Goal: Task Accomplishment & Management: Manage account settings

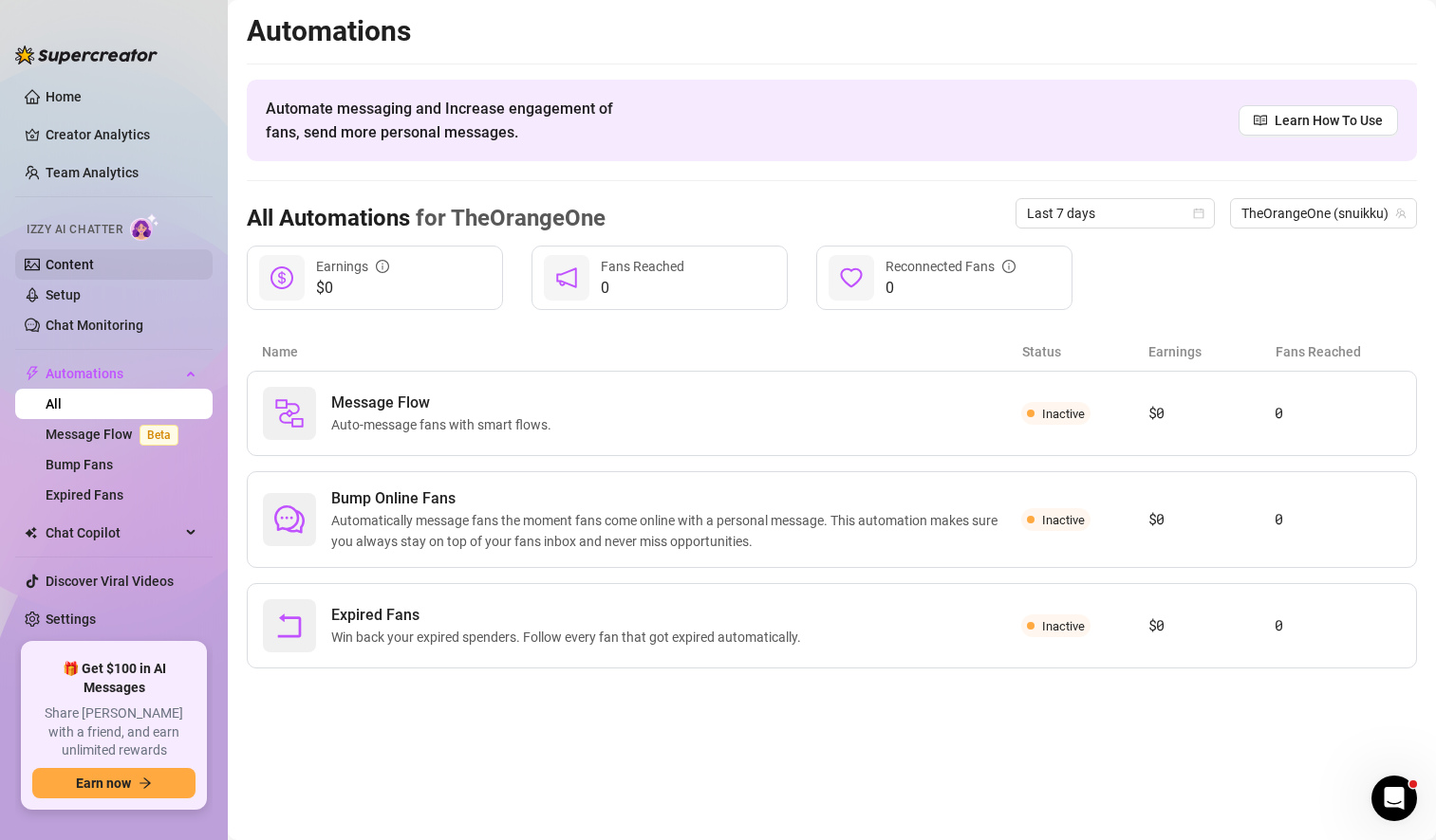
click at [94, 257] on link "Content" at bounding box center [70, 264] width 49 height 15
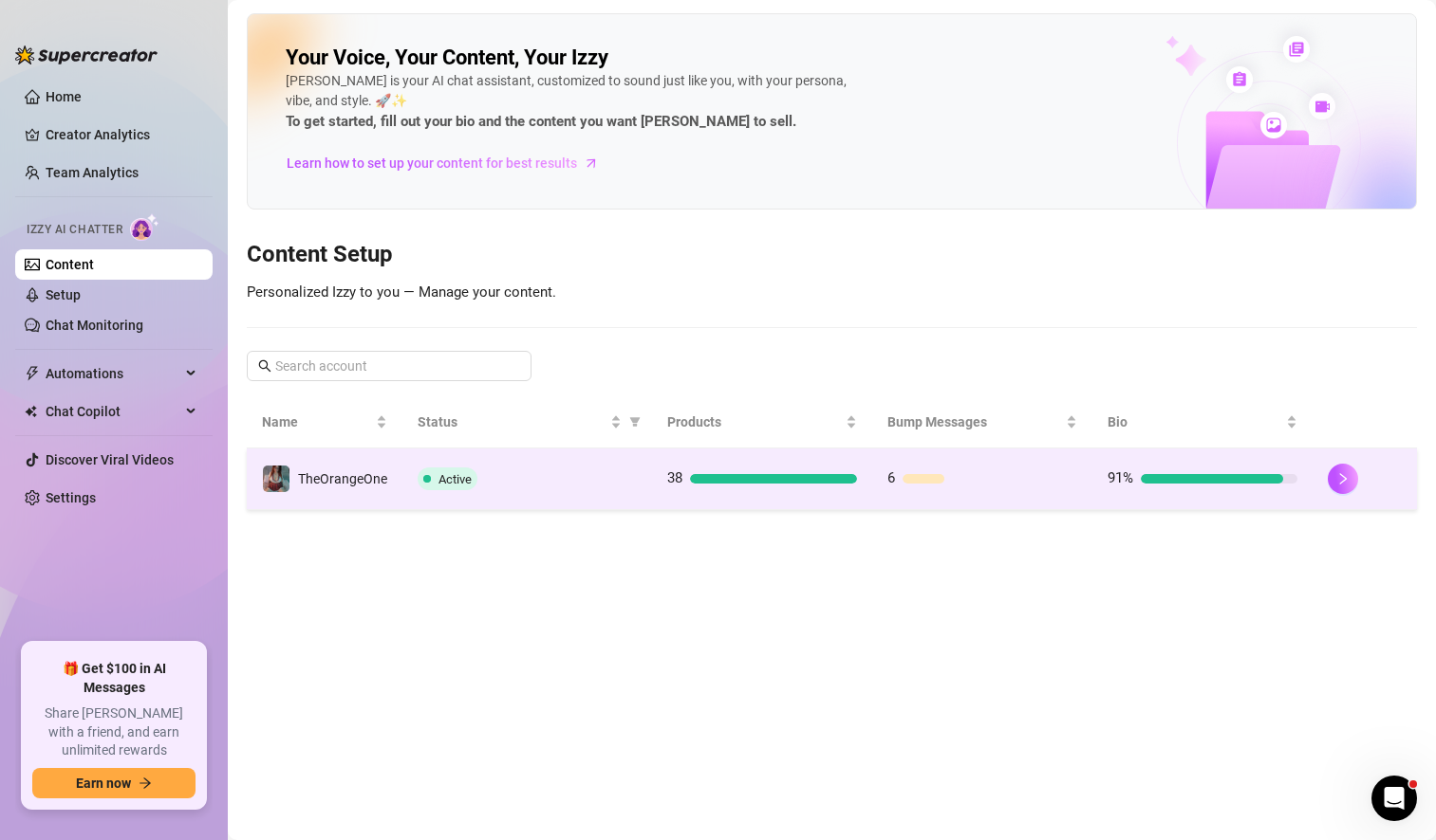
click at [549, 476] on div "Active" at bounding box center [527, 479] width 220 height 23
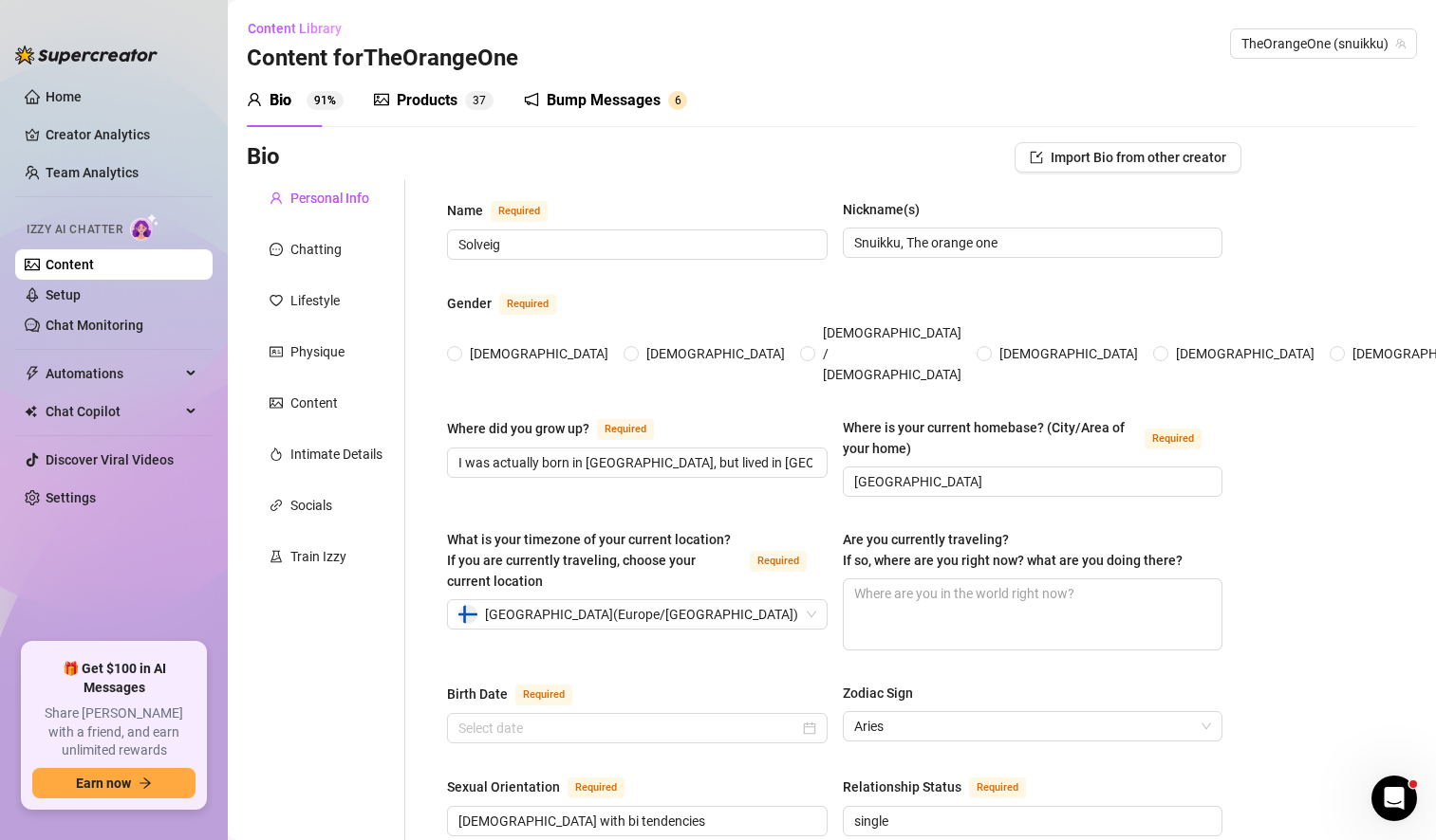
radio input "true"
type input "[DATE]"
click at [935, 579] on textarea "Are you currently traveling? If so, where are you right now? what are you doing…" at bounding box center [1032, 615] width 379 height 71
type textarea "n"
type textarea "no"
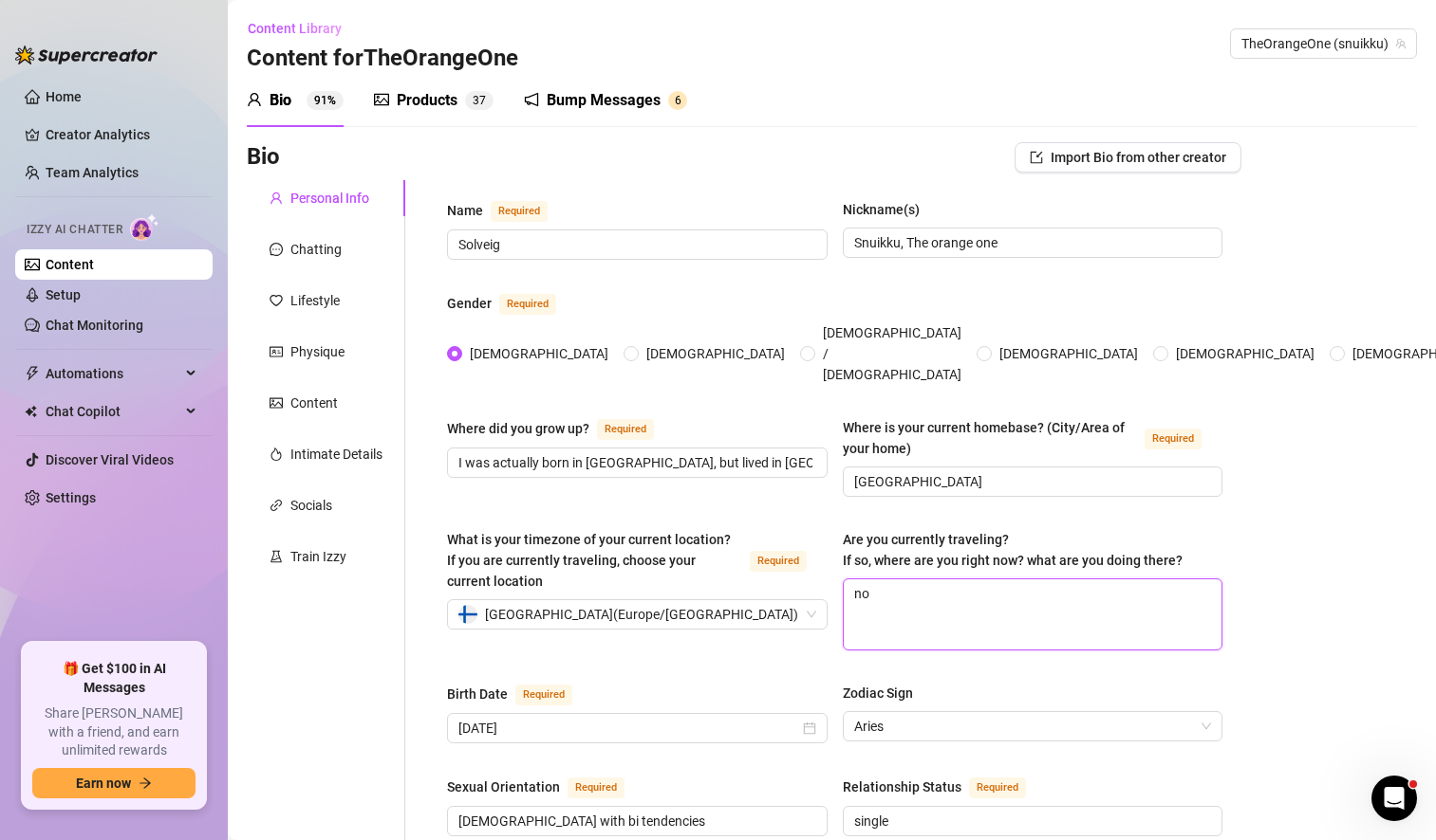
type textarea "not"
type textarea "not t"
type textarea "not tr"
type textarea "not tra"
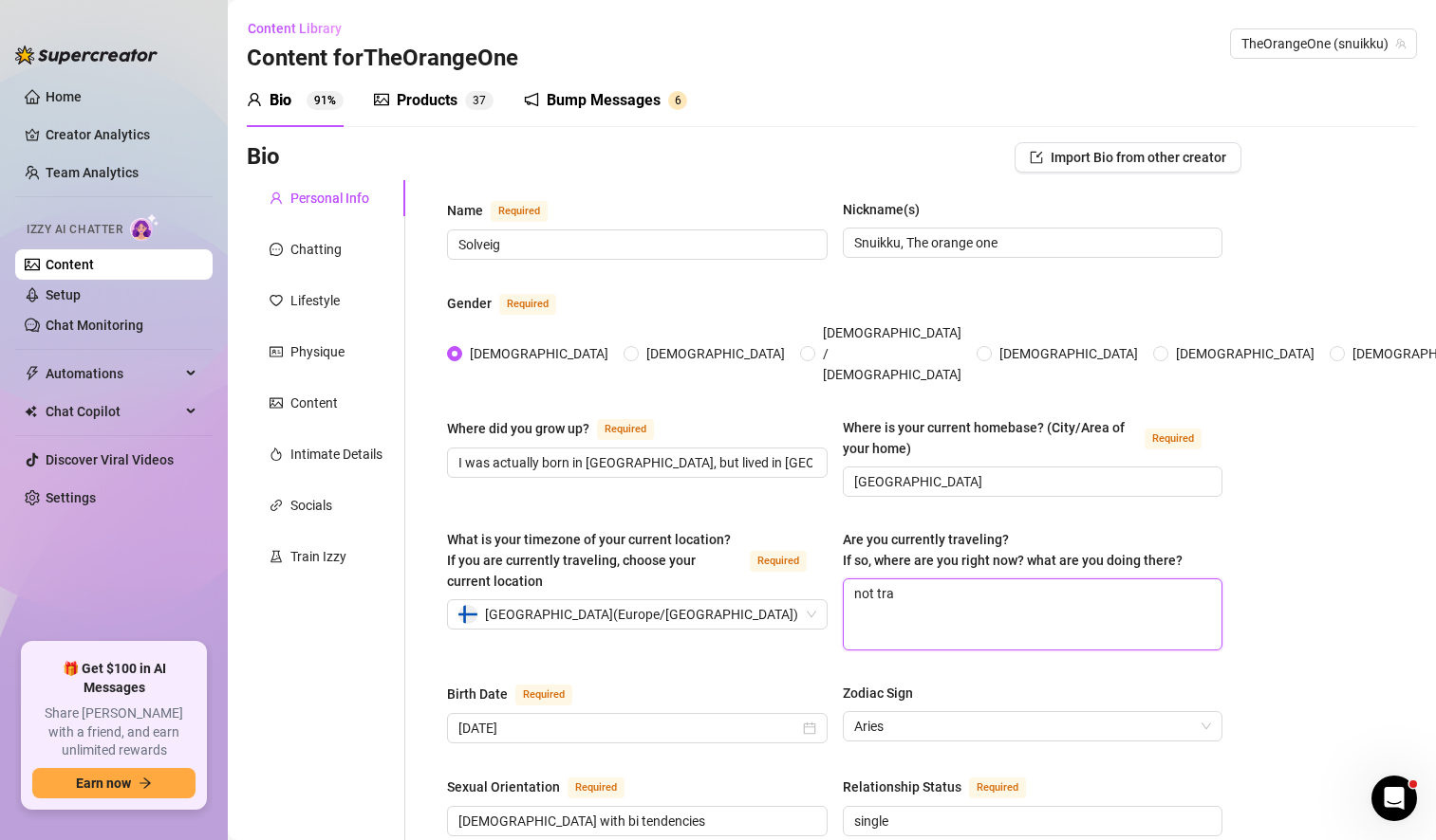
type textarea "not trav"
type textarea "not trave"
type textarea "not travel"
type textarea "not travell"
type textarea "not travelli"
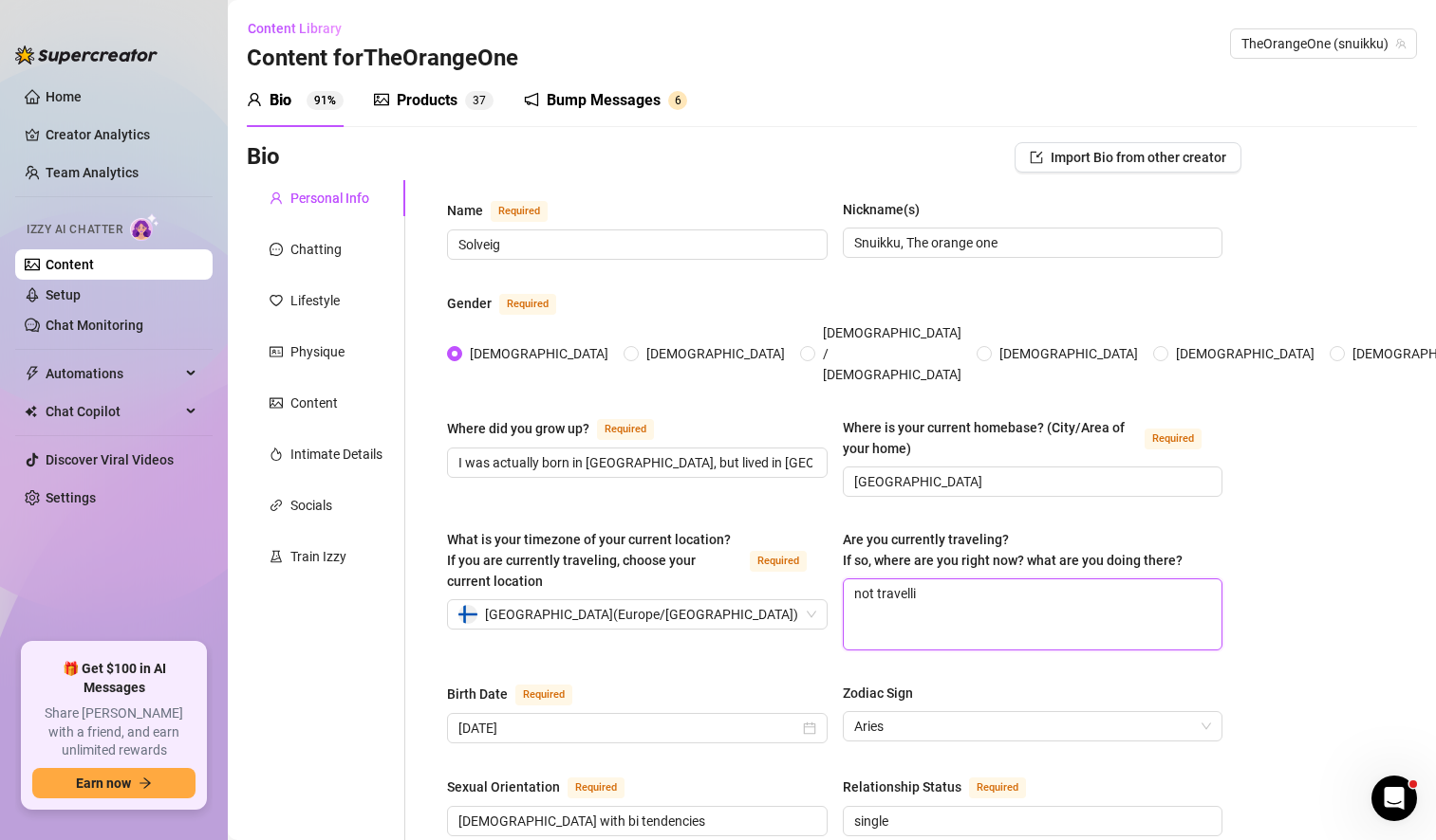
type textarea "not travellin"
type textarea "not travelli"
type textarea "not travell"
type textarea "not travel"
type textarea "not traveli"
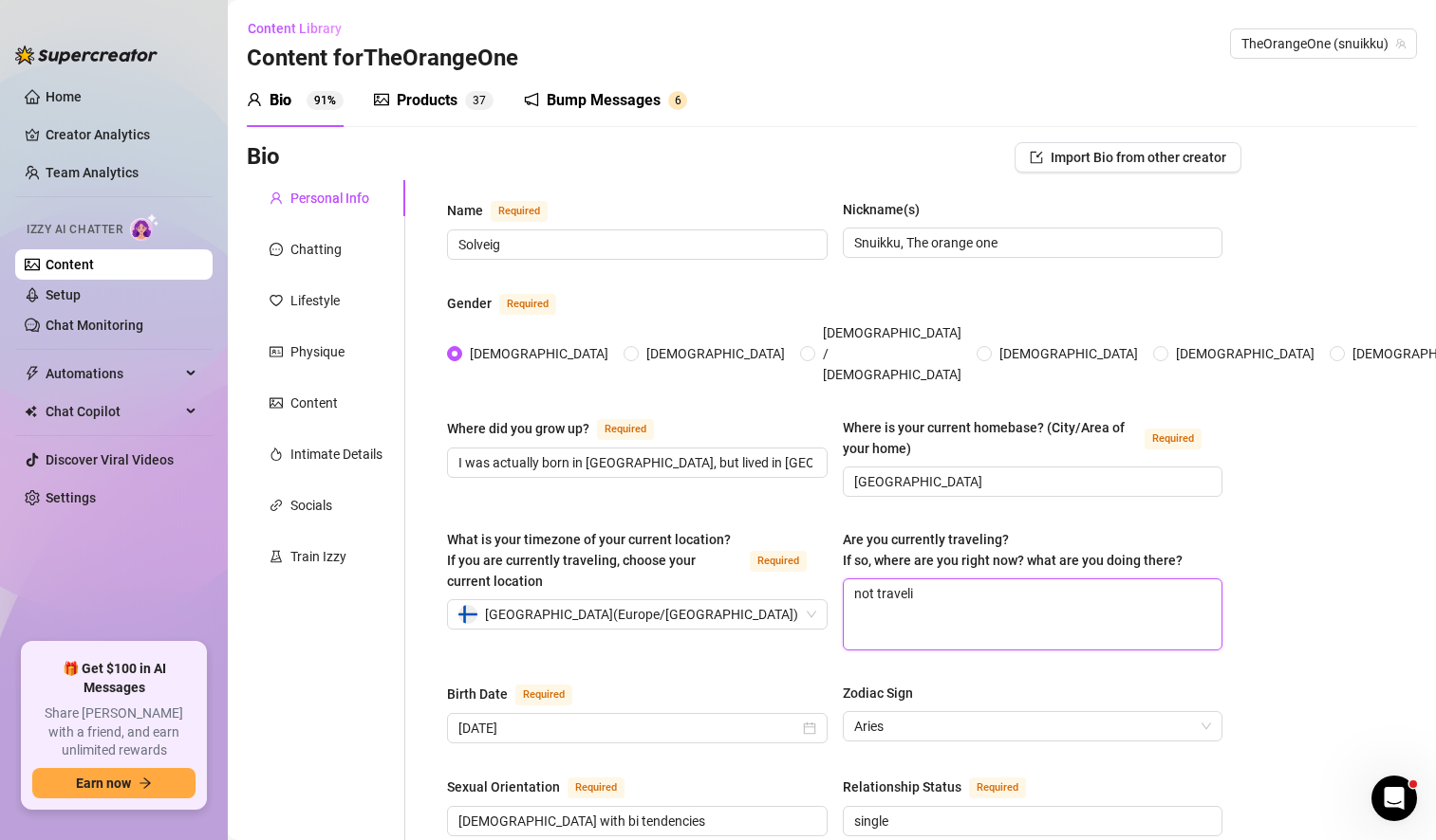
type textarea "not travelin"
type textarea "not traveling"
type textarea "not traveling,"
type textarea "not traveling, b"
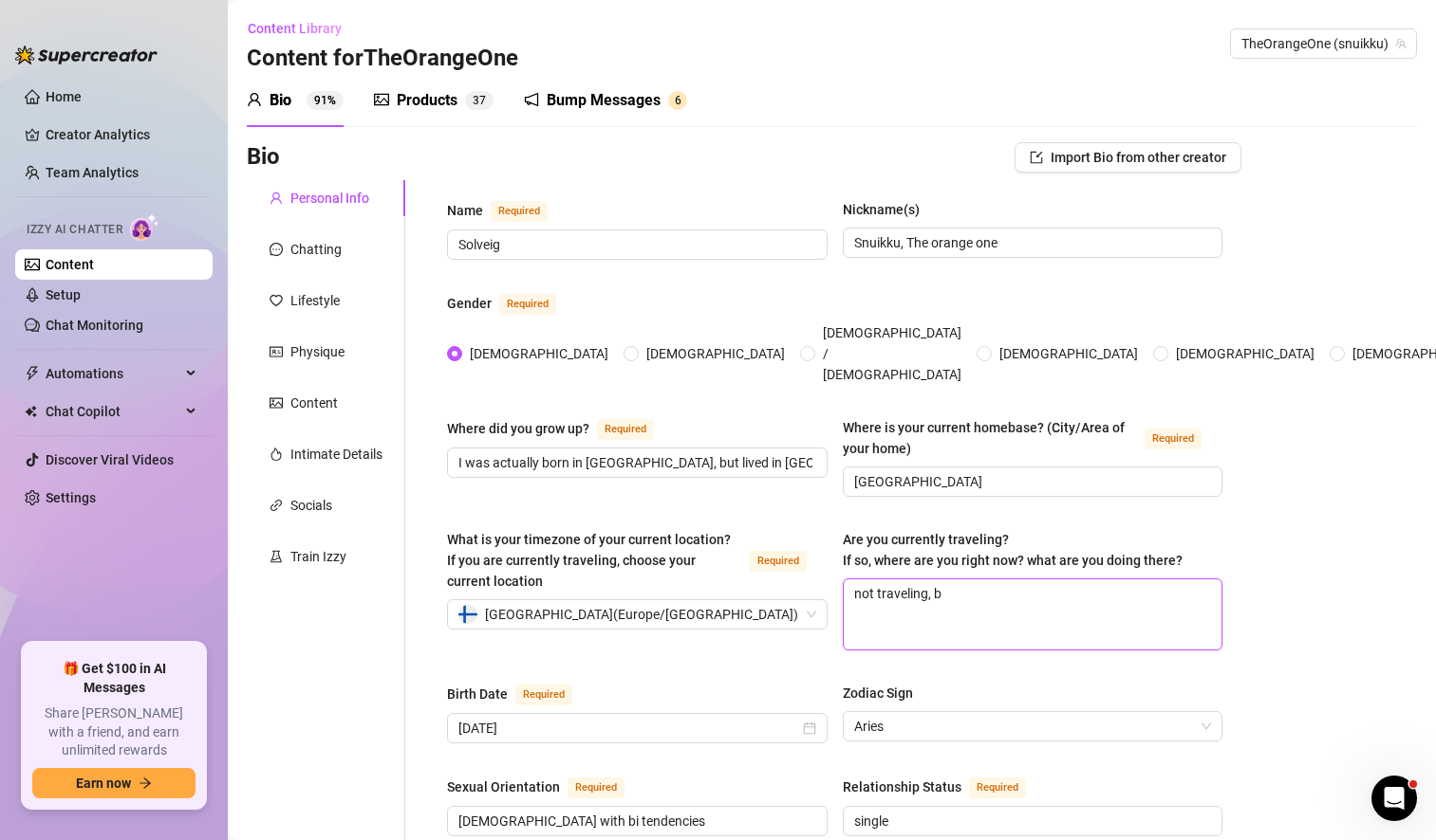
type textarea "not traveling, bu"
type textarea "not traveling, but"
type textarea "not traveling, but w"
type textarea "not traveling, but wh"
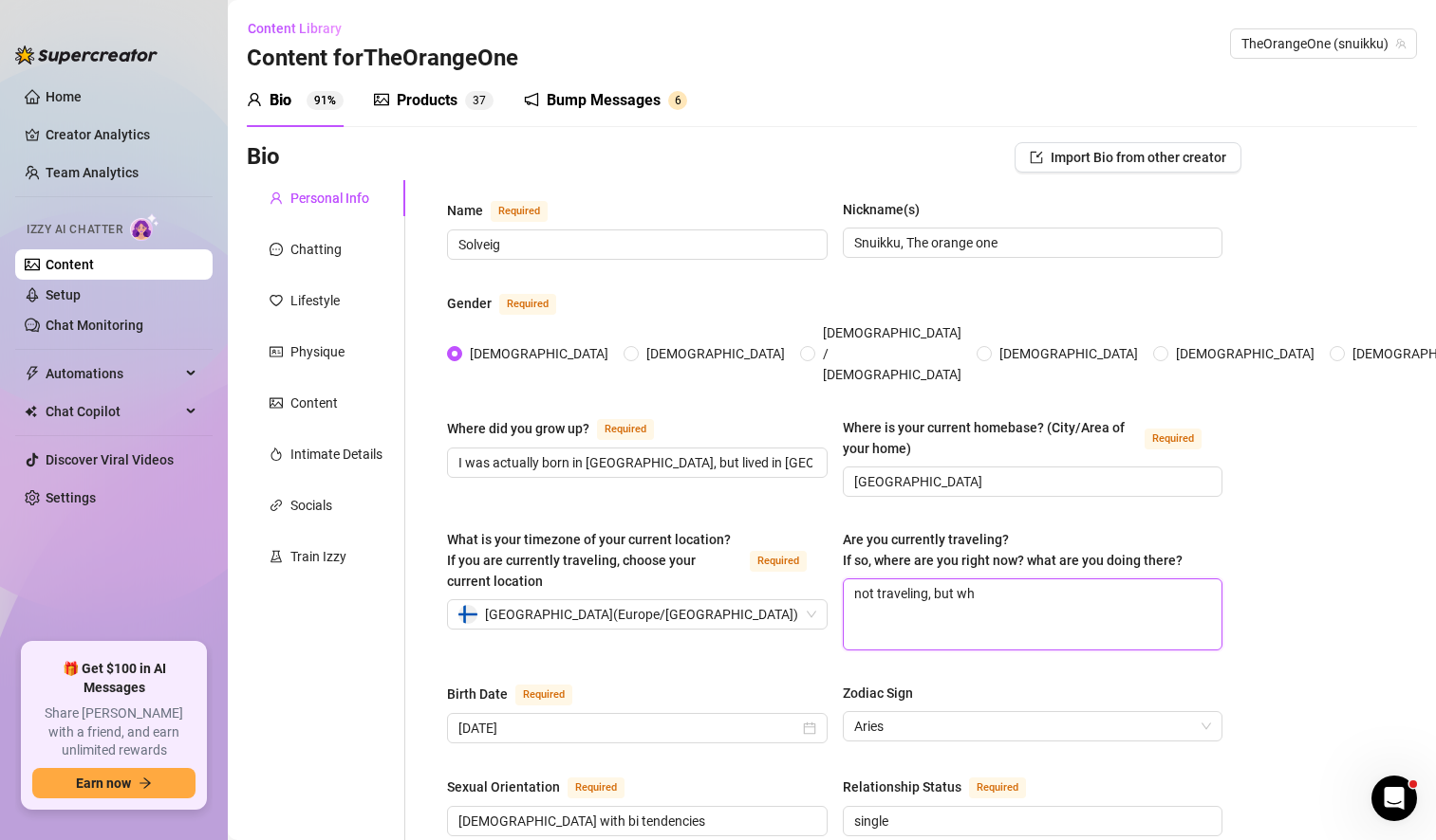
type textarea "not traveling, but w"
type textarea "not traveling, but we"
type textarea "not traveling, but wen"
type textarea "not traveling, but went"
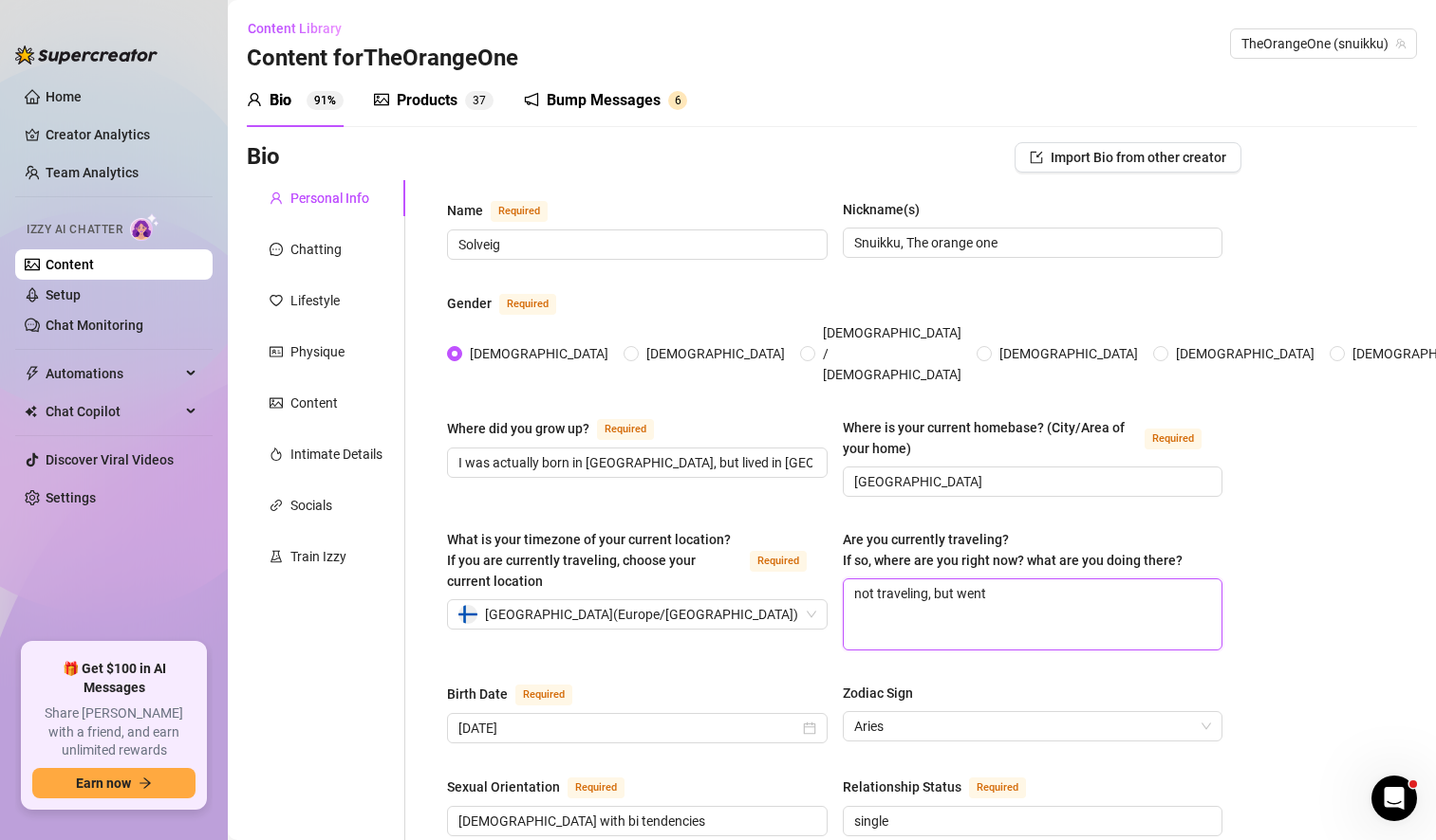
type textarea "not traveling, but went t"
type textarea "not traveling, but went to"
type textarea "not traveling, but went [PERSON_NAME]"
type textarea "not traveling, but went toda"
type textarea "not traveling, but went [DATE]"
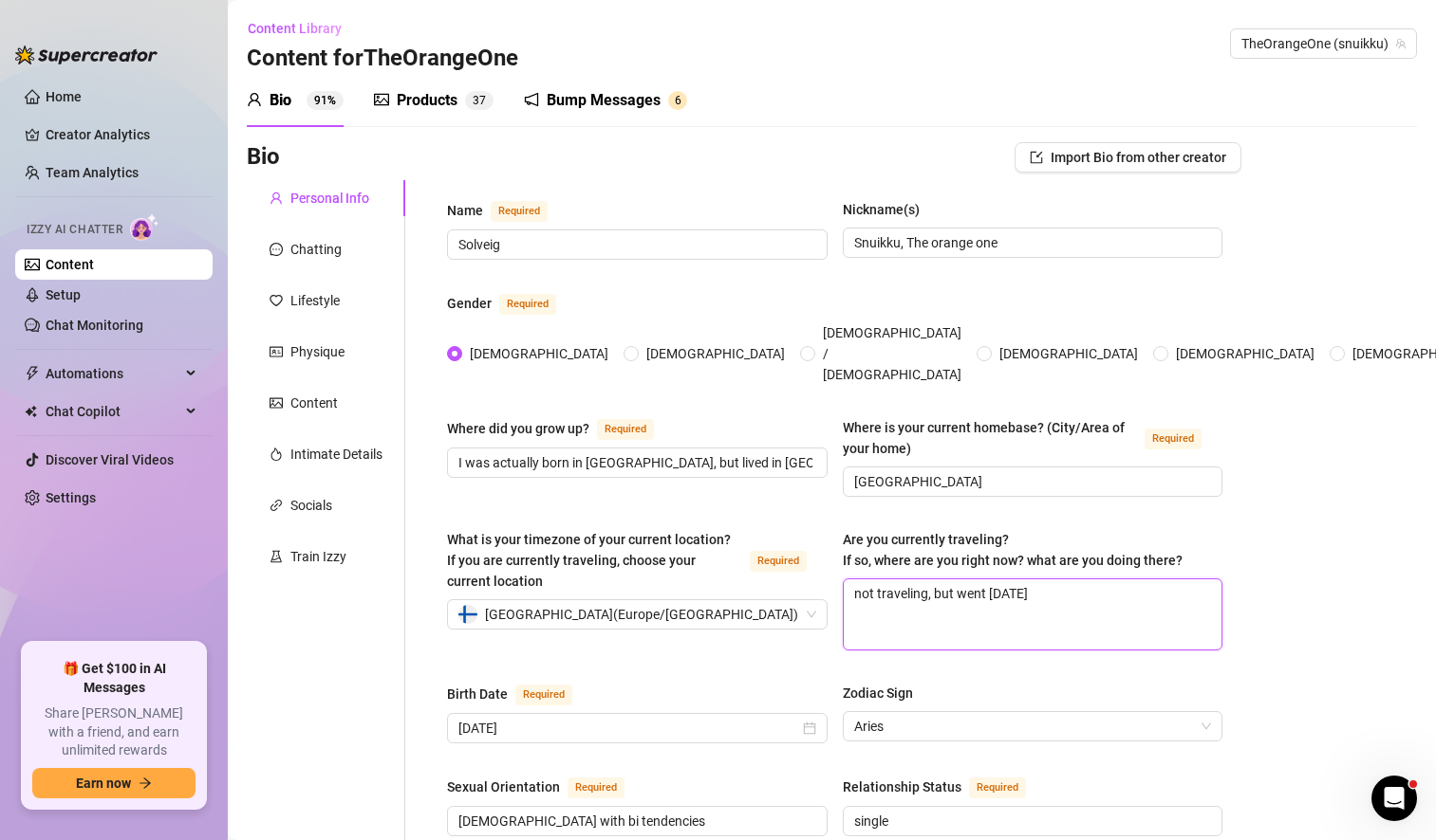
type textarea "not traveling, but went [DATE]"
type textarea "not traveling, but went [DATE] t"
type textarea "not traveling, but went [DATE] to"
type textarea "not traveling, but went [DATE] to a"
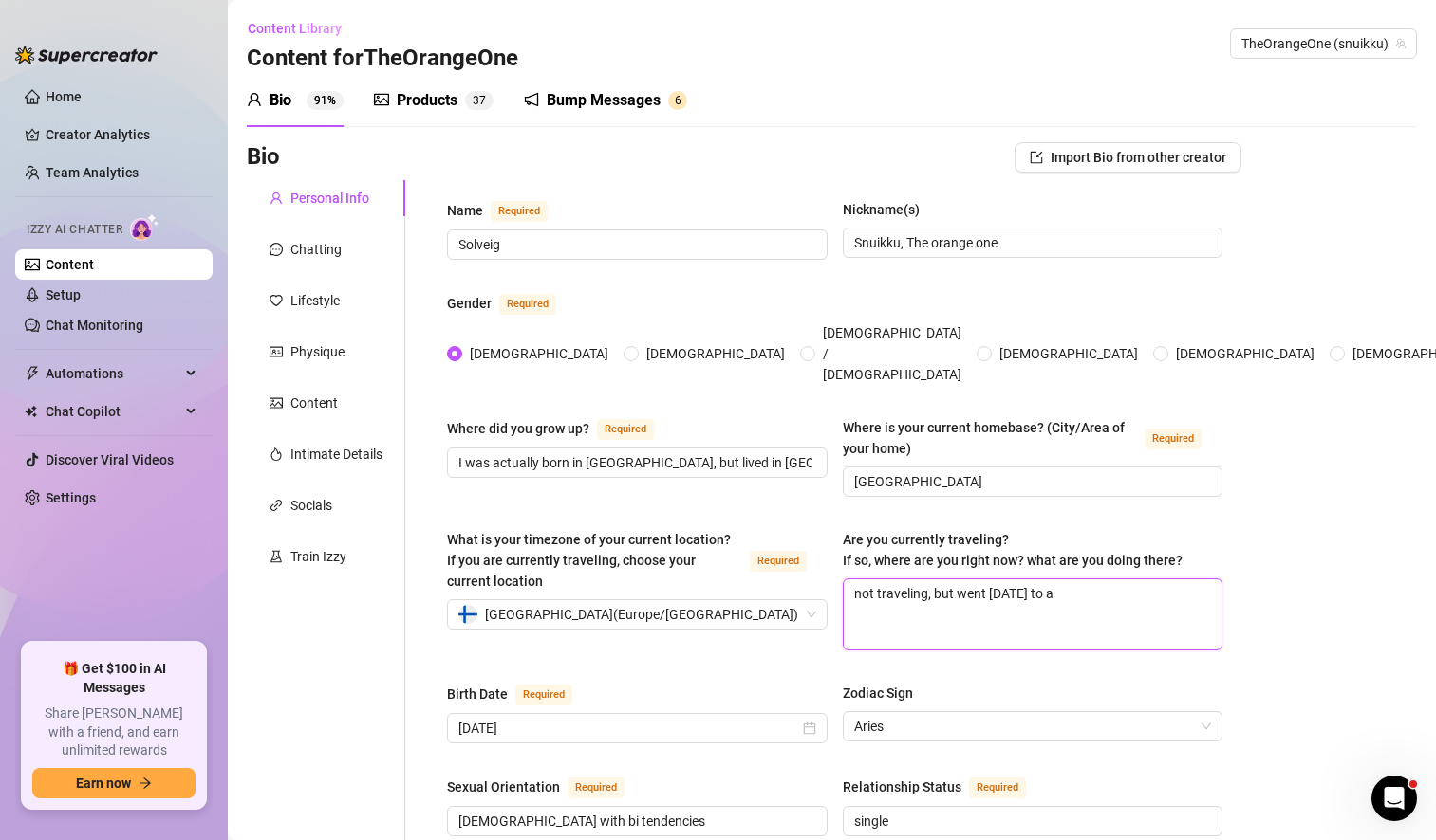
type textarea "not traveling, but went [DATE] to a"
type textarea "not traveling, but went [DATE] to a s"
type textarea "not traveling, but went [DATE] to a se"
type textarea "not traveling, but went [DATE] to a sex"
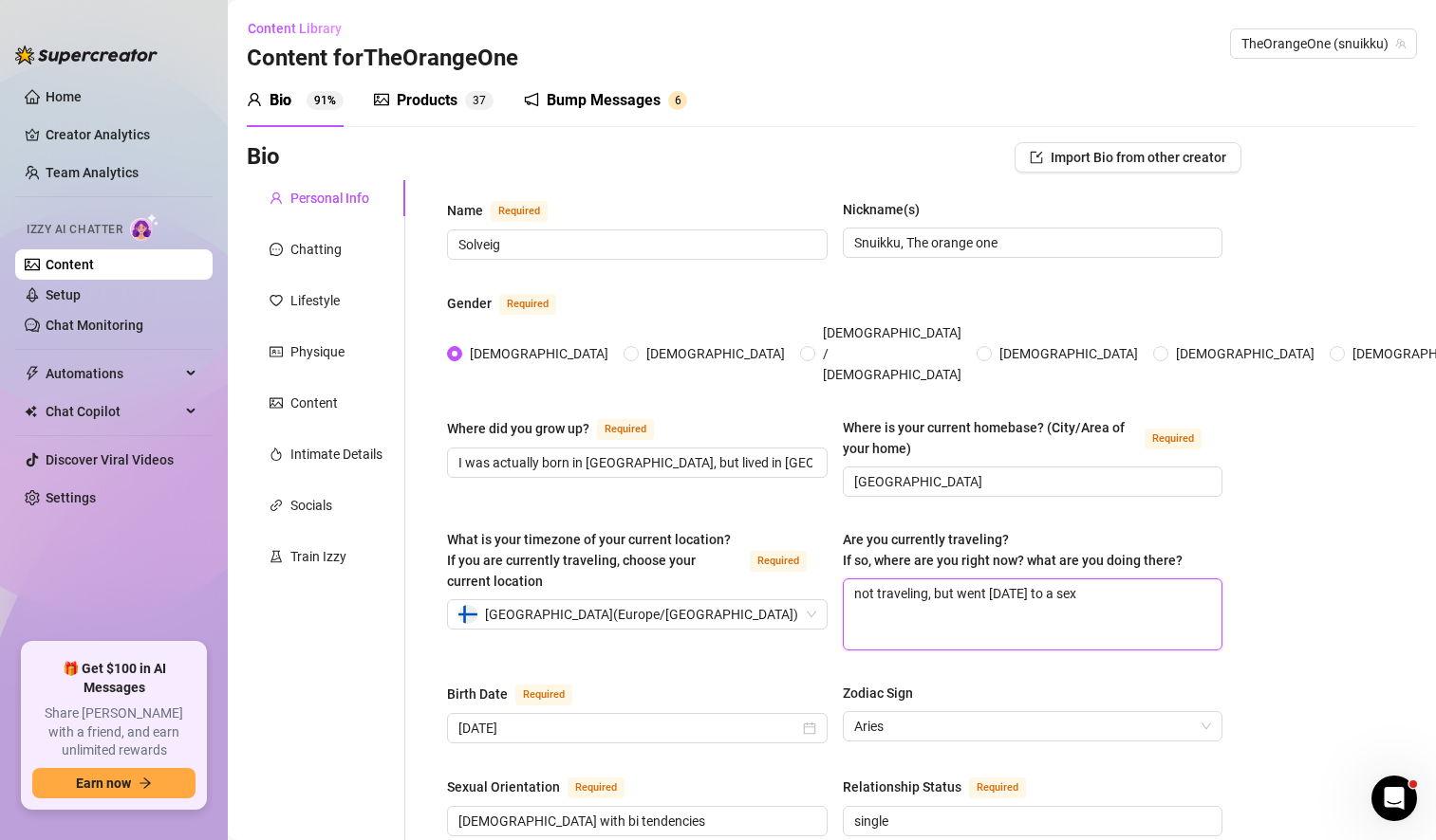
type textarea "not traveling, but went [DATE] to a sex d"
type textarea "not traveling, but went [DATE] to a sex du"
type textarea "not traveling, but went [DATE] to a sex dun"
type textarea "not traveling, but went [DATE] to a sex [PERSON_NAME]"
type textarea "not traveling, but went [DATE] to a sex dungeo"
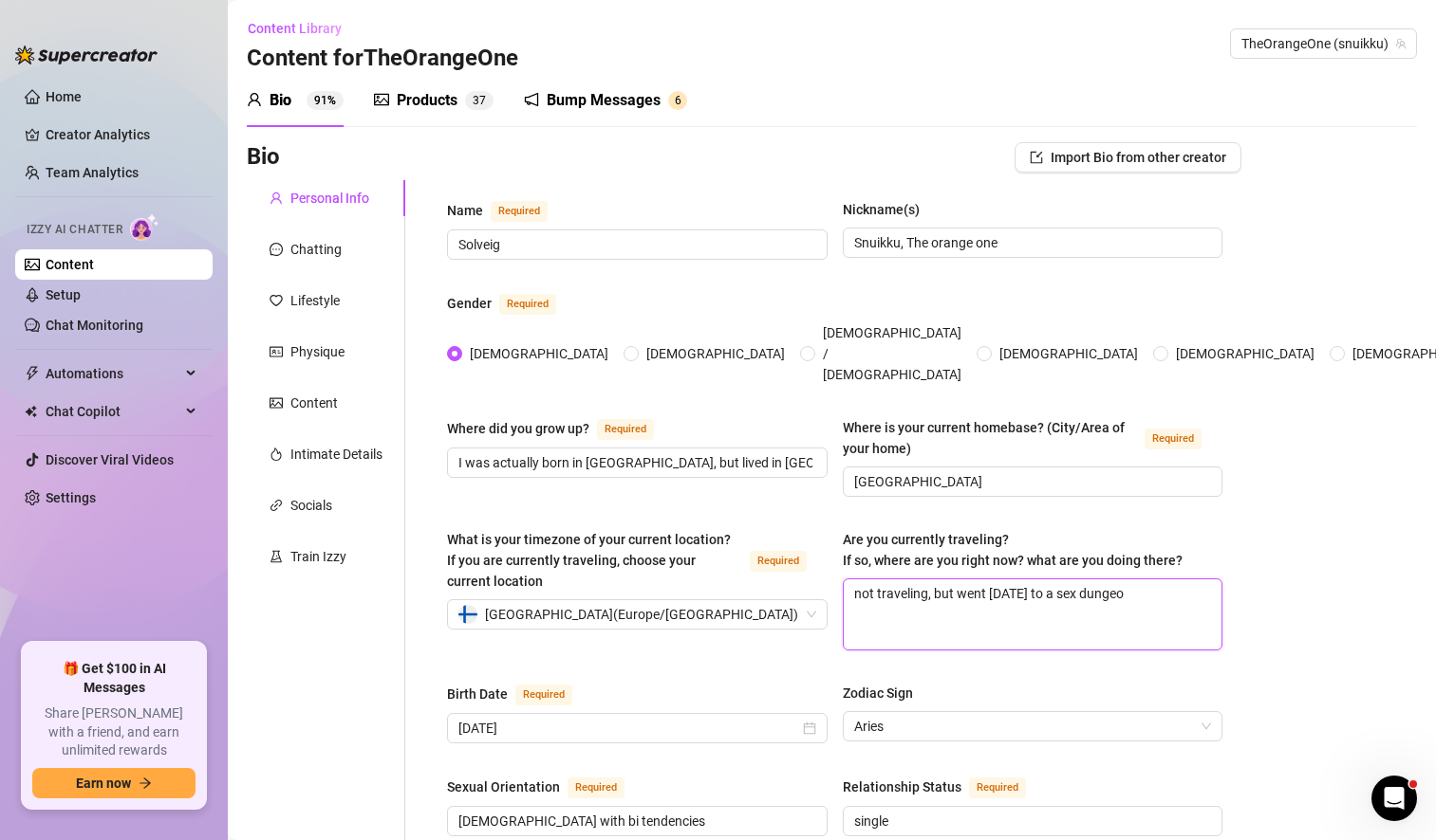
type textarea "not traveling, but went [DATE] to a sex dungeon"
type textarea "not traveling, but went [DATE] to a sex dungeon to"
type textarea "not traveling, but went [DATE] to a sex dungeon to f"
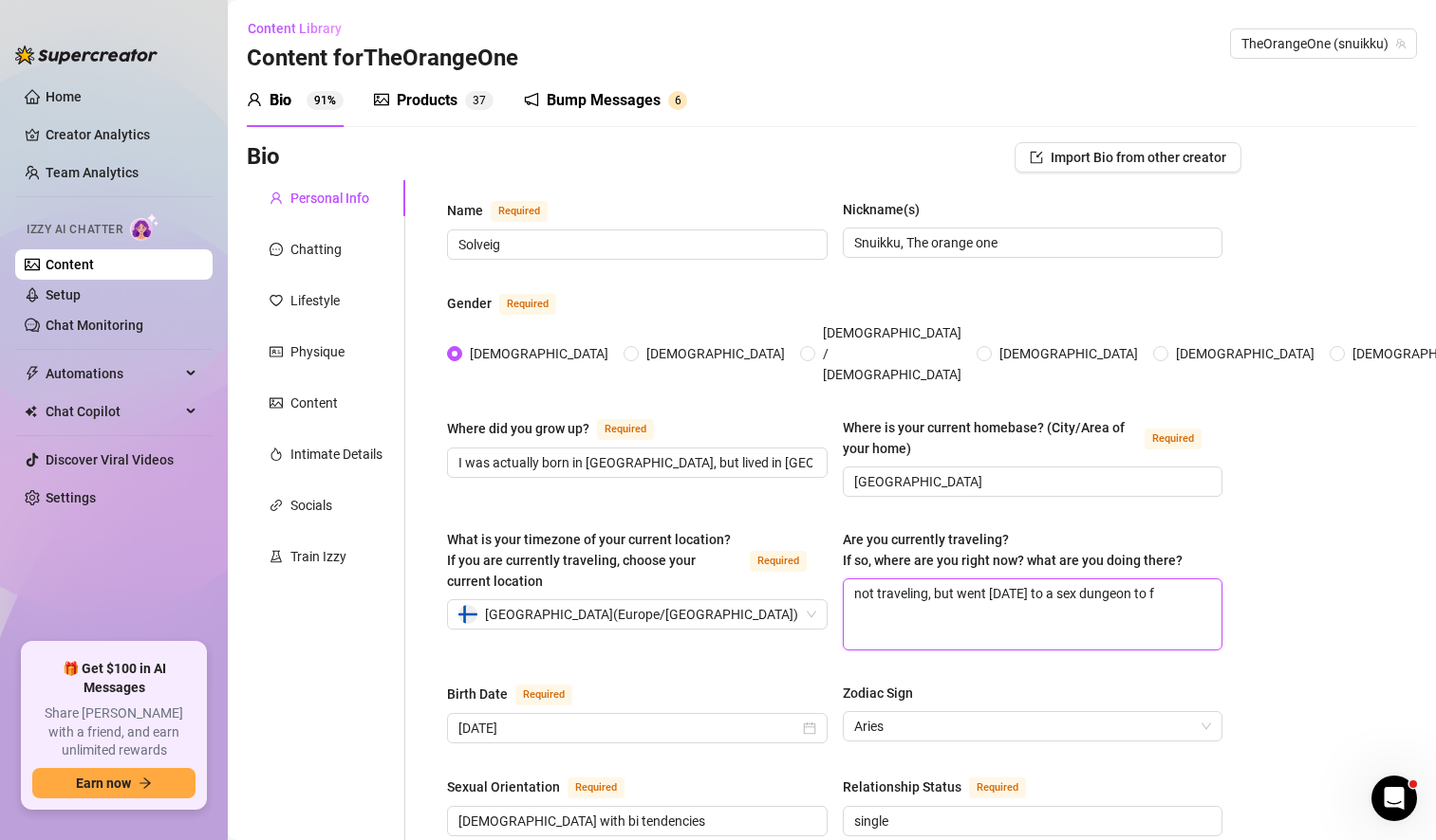
type textarea "not traveling, but went [DATE] to a sex dungeon to fi"
type textarea "not traveling, but went [DATE] to a sex dungeon to fil"
type textarea "not traveling, but went [DATE] to a sex dungeon to film"
type textarea "not traveling, but went [DATE] to a sex dungeon to film n"
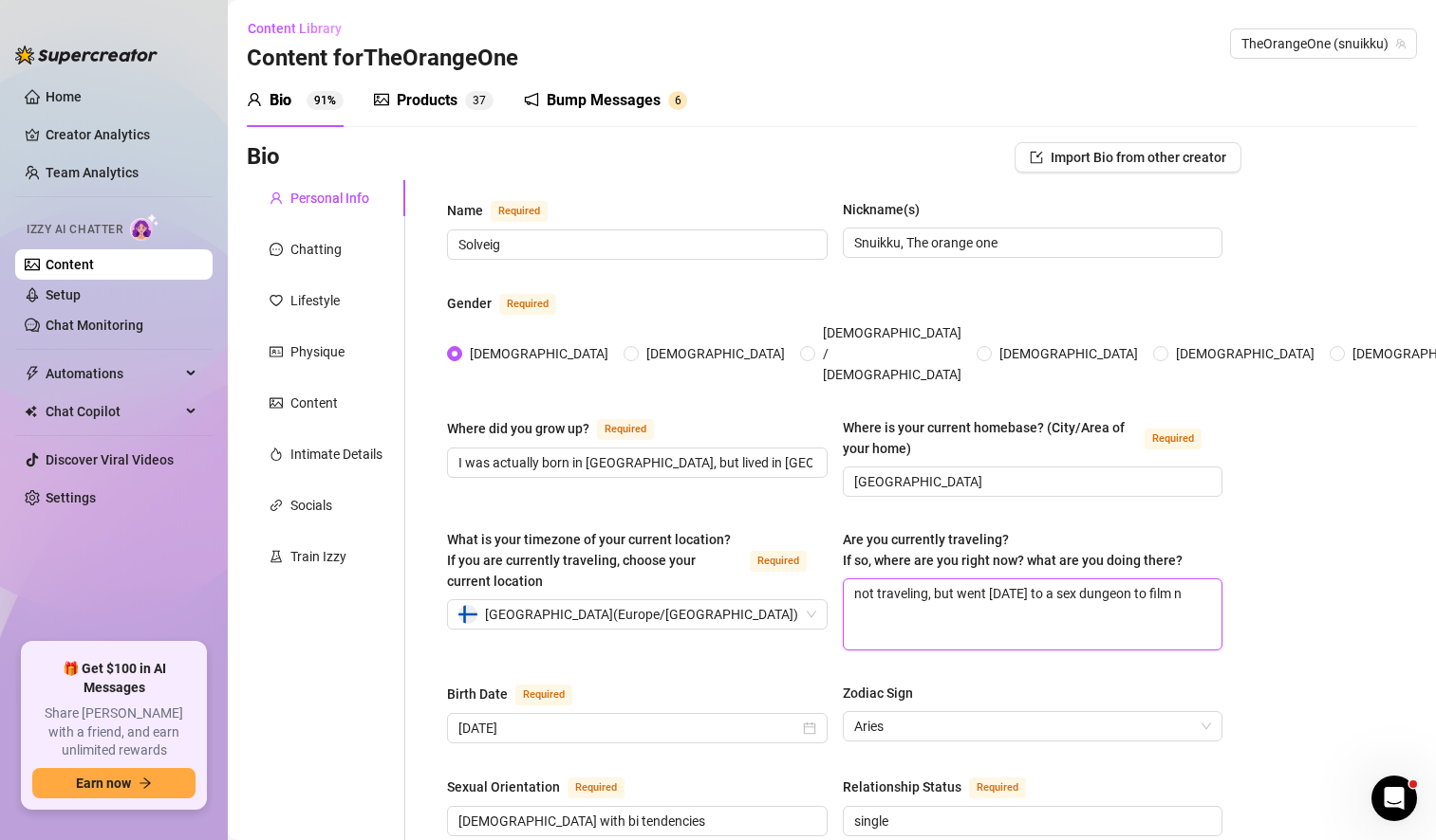
type textarea "not traveling, but went [DATE] to a sex dungeon to film ne"
type textarea "not traveling, but went [DATE] to a sex dungeon to film new"
type textarea "not traveling, but went [DATE] to a sex dungeon to film new c"
type textarea "not traveling, but went [DATE] to a sex dungeon to film new co"
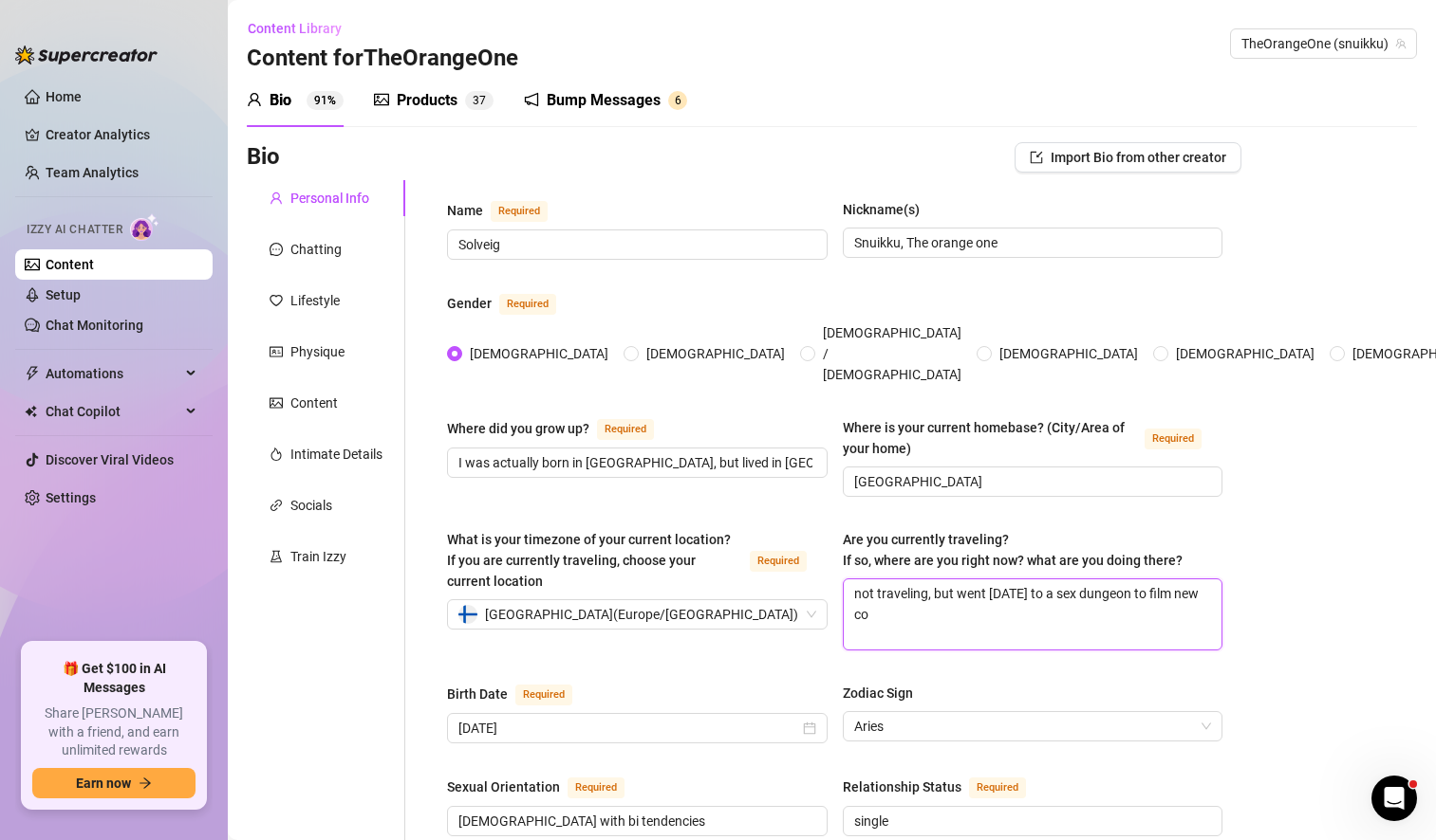
type textarea "not traveling, but went [DATE] to a sex dungeon to film new con"
type textarea "not traveling, but went [DATE] to a sex dungeon to film new cont"
type textarea "not traveling, but went [DATE] to a sex dungeon to film new [PERSON_NAME]"
type textarea "not traveling, but went [DATE] to a sex dungeon to film new conten"
type textarea "not traveling, but went [DATE] to a sex dungeon to film new content"
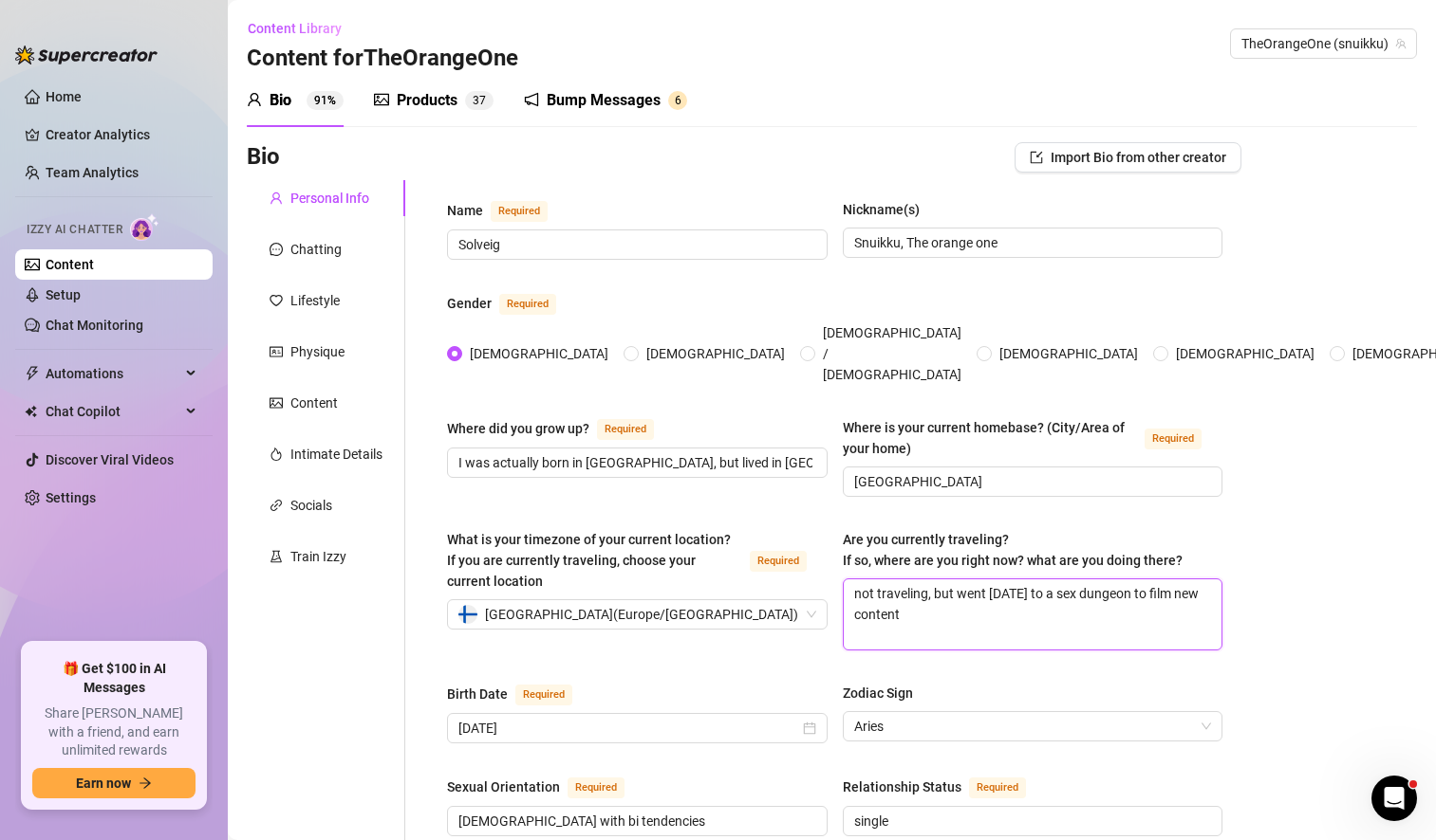
type textarea "not traveling, but went [DATE] to a sex dungeon to film new content"
type textarea "not traveling, but went [DATE] to a sex dungeon to film new content s"
type textarea "not traveling, but went [DATE] to a sex dungeon to film new content so"
type textarea "not traveling, but went [DATE] to a sex dungeon to film new content so i"
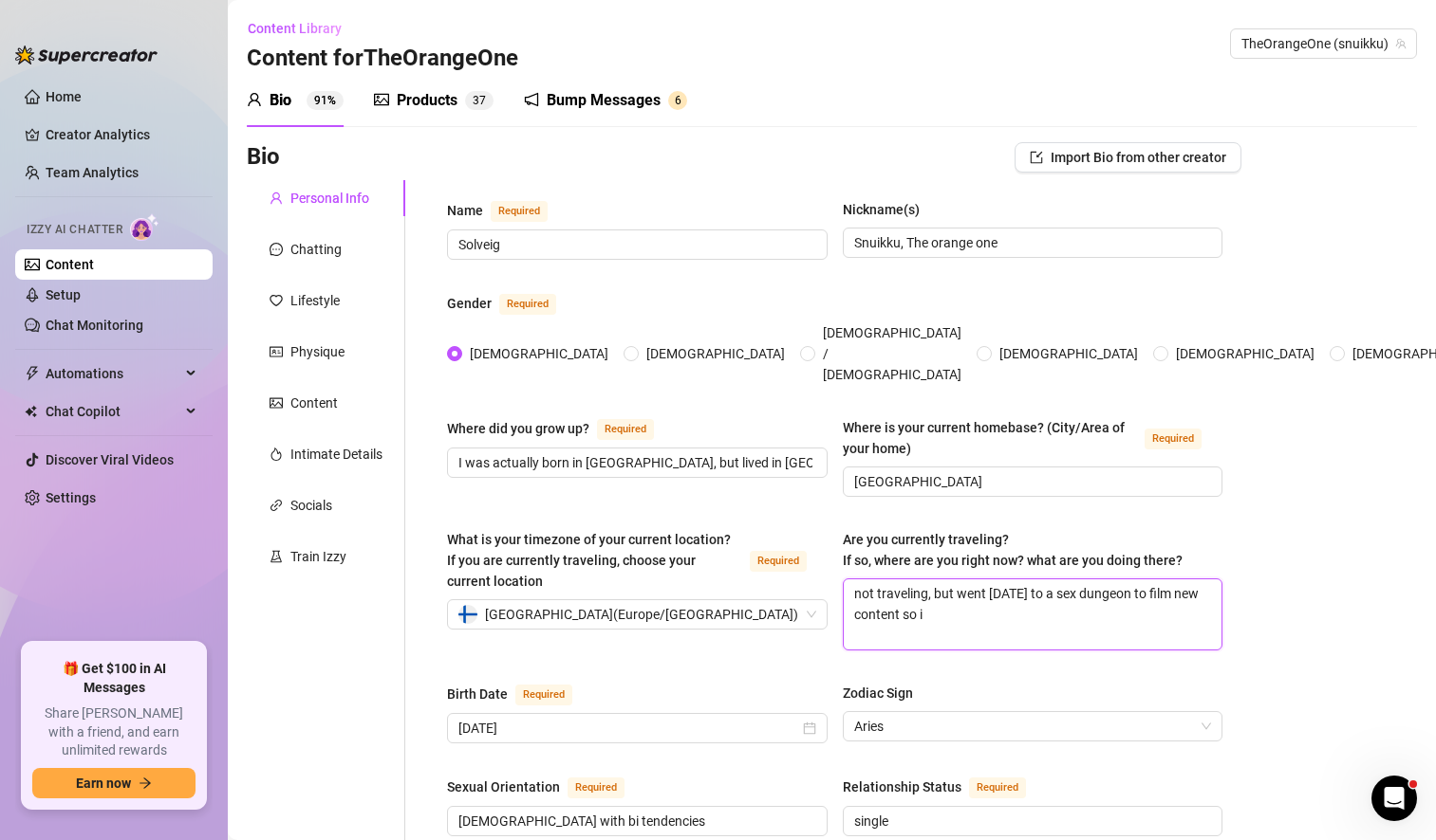
type textarea "not traveling, but went [DATE] to a sex dungeon to film new content so it"
type textarea "not traveling, but went [DATE] to a sex dungeon to film new content so i"
type textarea "not traveling, but went [DATE] to a sex dungeon to film new content so"
type textarea "not traveling, but went [DATE] to a sex dungeon to film new content so s"
type textarea "not traveling, but went [DATE] to a sex dungeon to film new content so so"
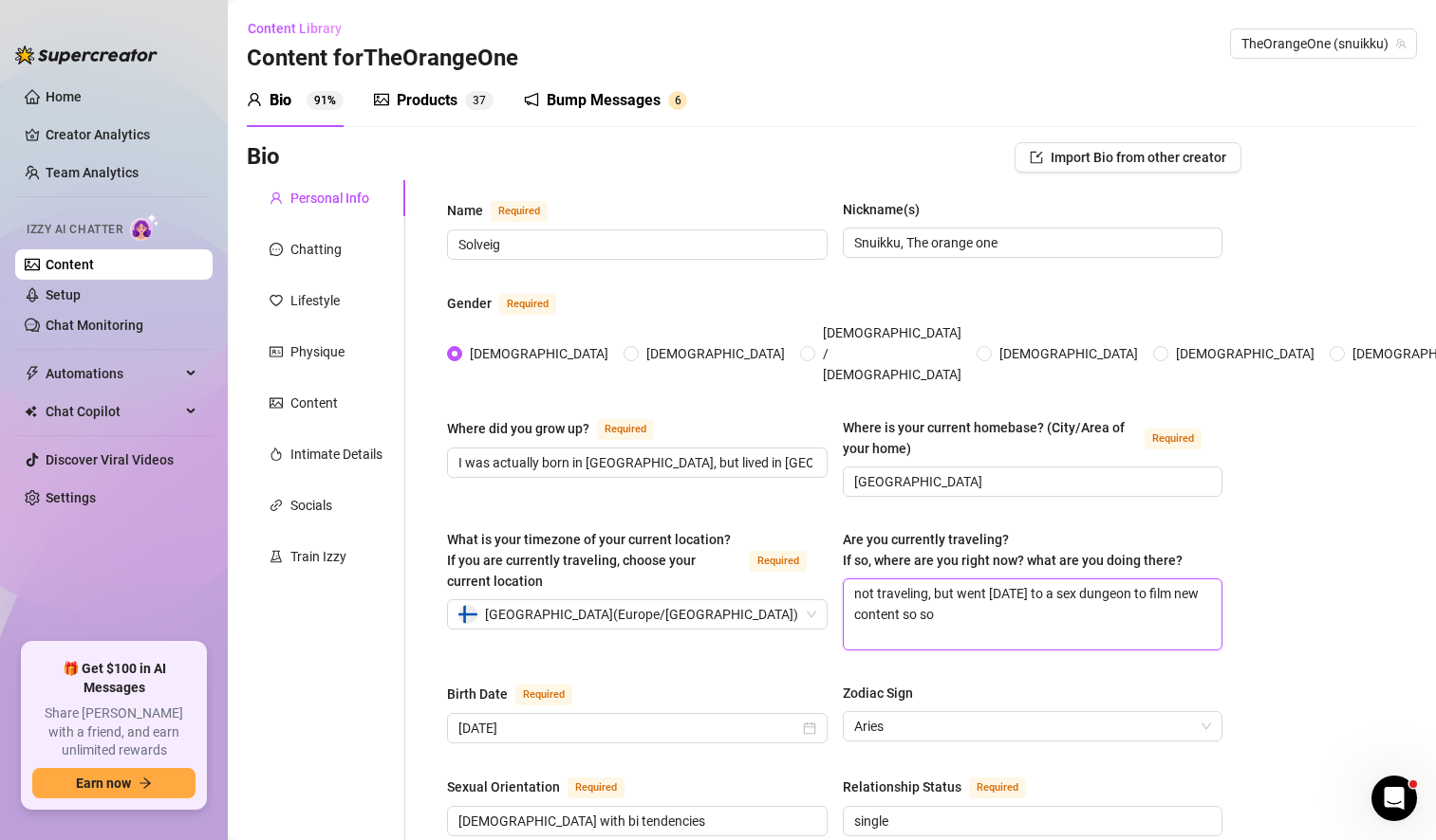
type textarea "not traveling, but went [DATE] to a sex dungeon to film new content so [PERSON_…"
type textarea "not traveling, but went [DATE] to a sex dungeon to film new content so soon"
type textarea "not traveling, but went [DATE] to a sex dungeon to film new content so soon y"
type textarea "not traveling, but went [DATE] to a sex dungeon to film new content so soon yo"
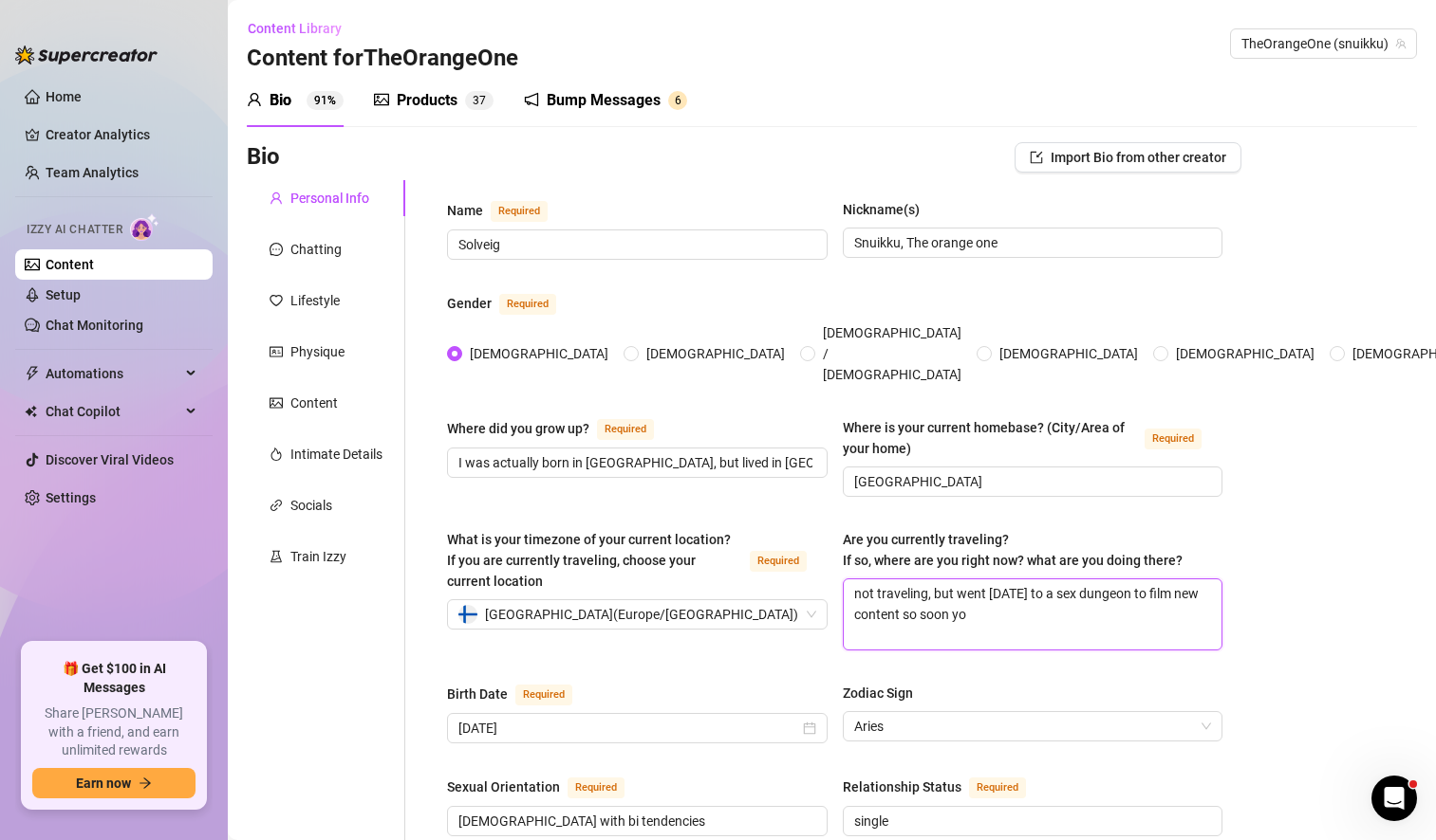
type textarea "not traveling, but went [DATE] to a sex dungeon to film new content so soon you"
type textarea "not traveling, but went [DATE] to a sex dungeon to film new content so soon you…"
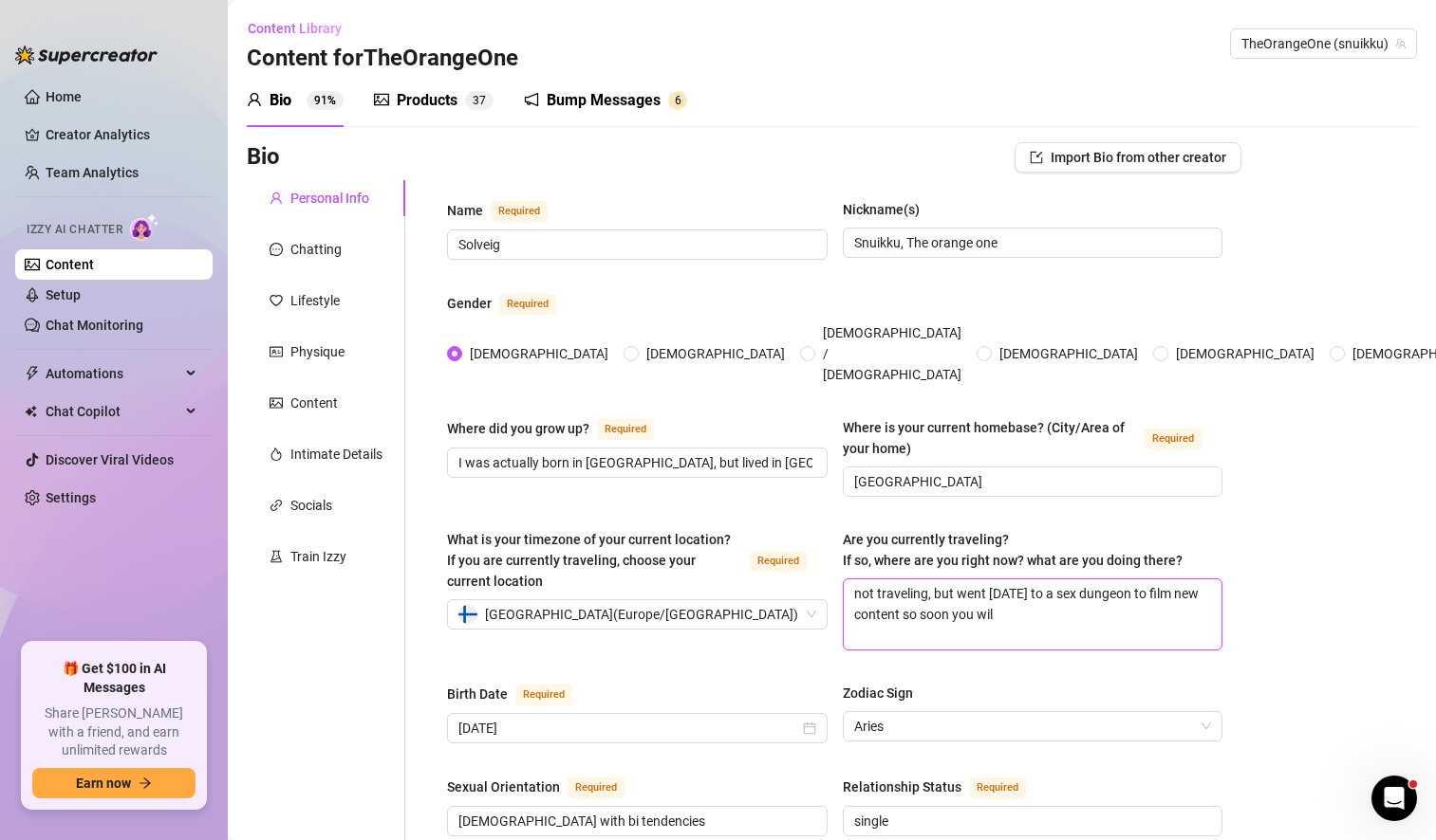
type textarea "not traveling, but went [DATE] to a sex dungeon to film new content so soon you…"
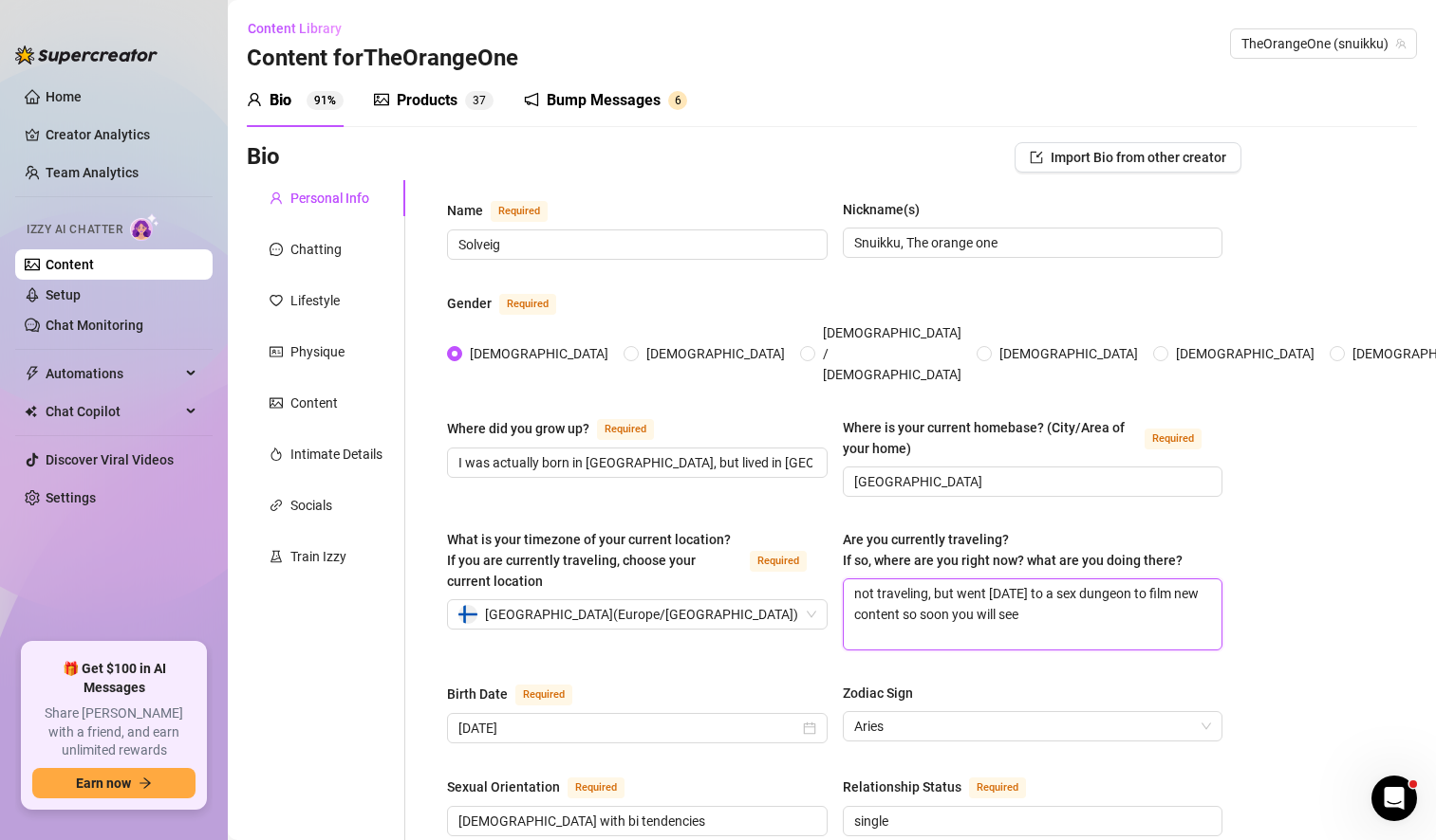
type textarea "not traveling, but went [DATE] to a sex dungeon to film new content so soon you…"
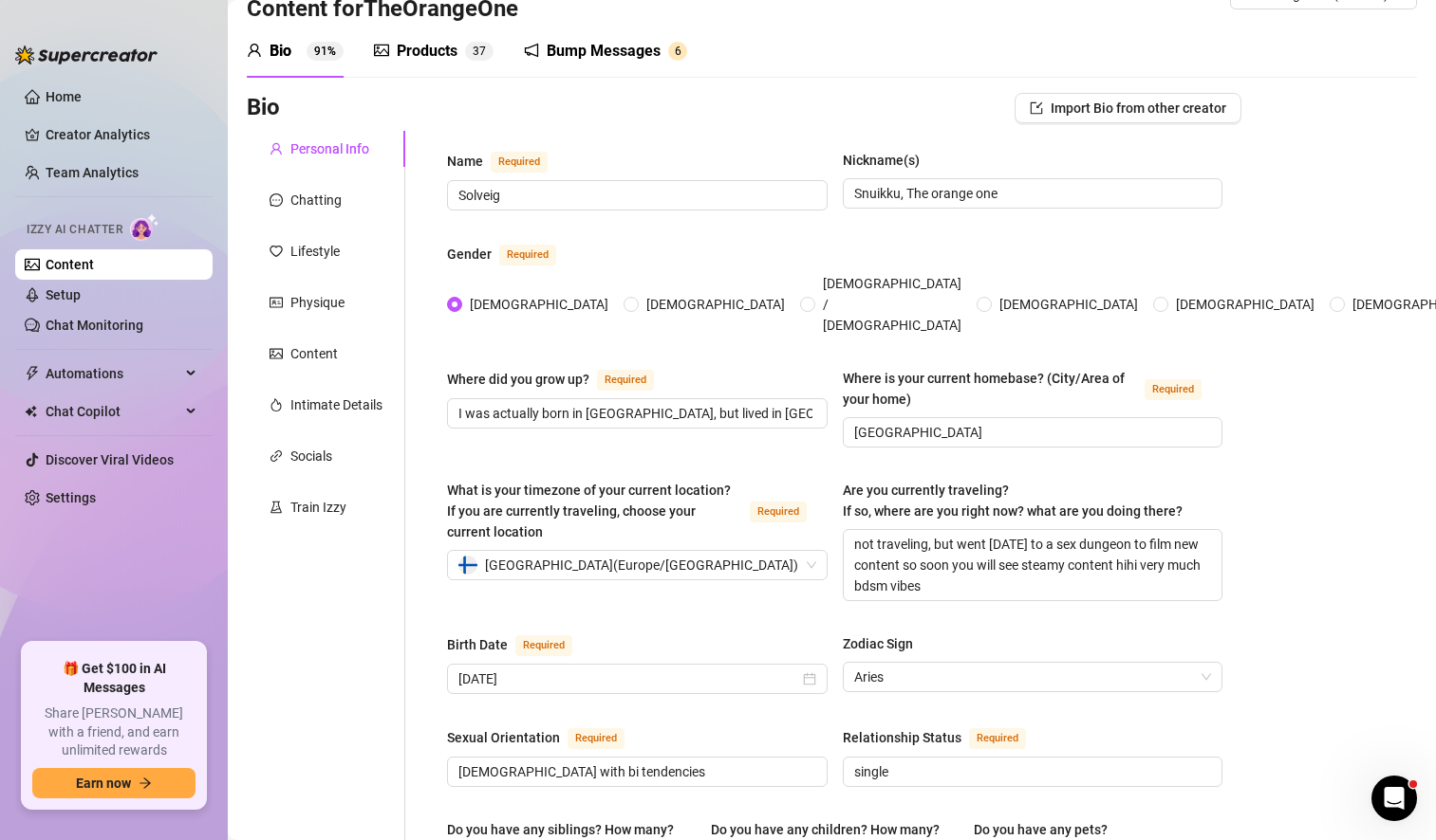
scroll to position [46, 0]
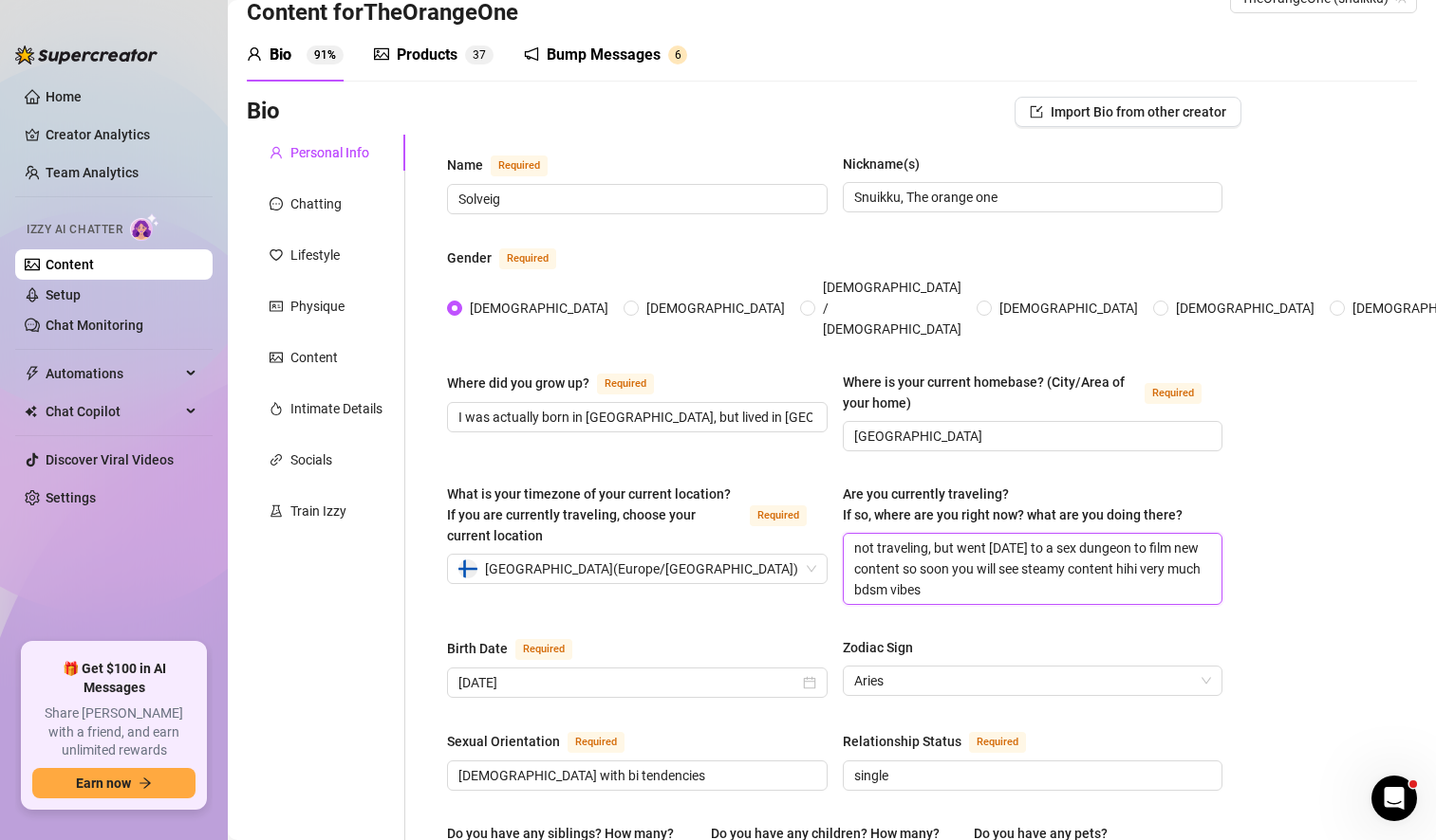
click at [934, 562] on textarea "not traveling, but went [DATE] to a sex dungeon to film new content so soon you…" at bounding box center [1032, 569] width 379 height 71
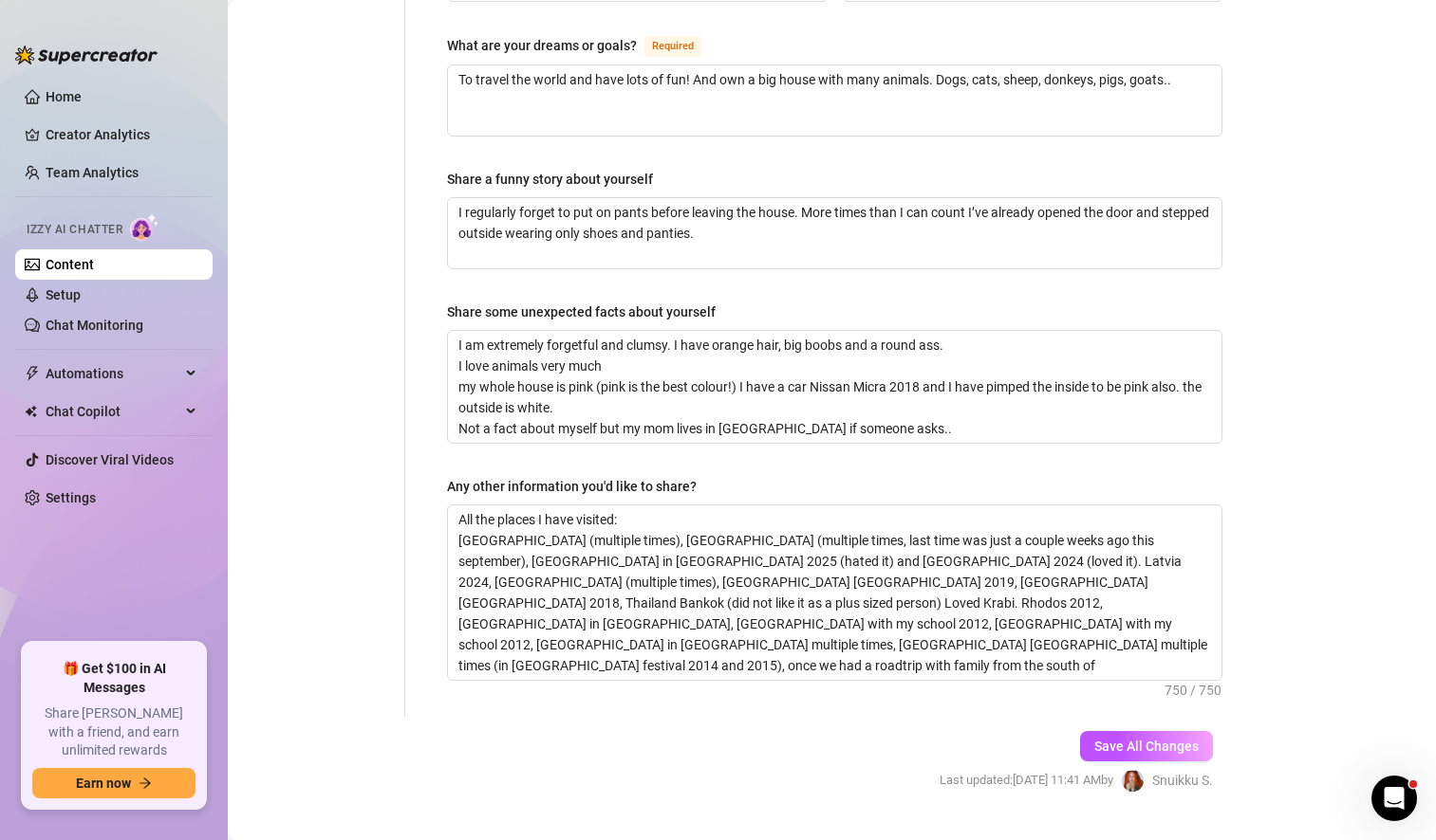
scroll to position [1207, 0]
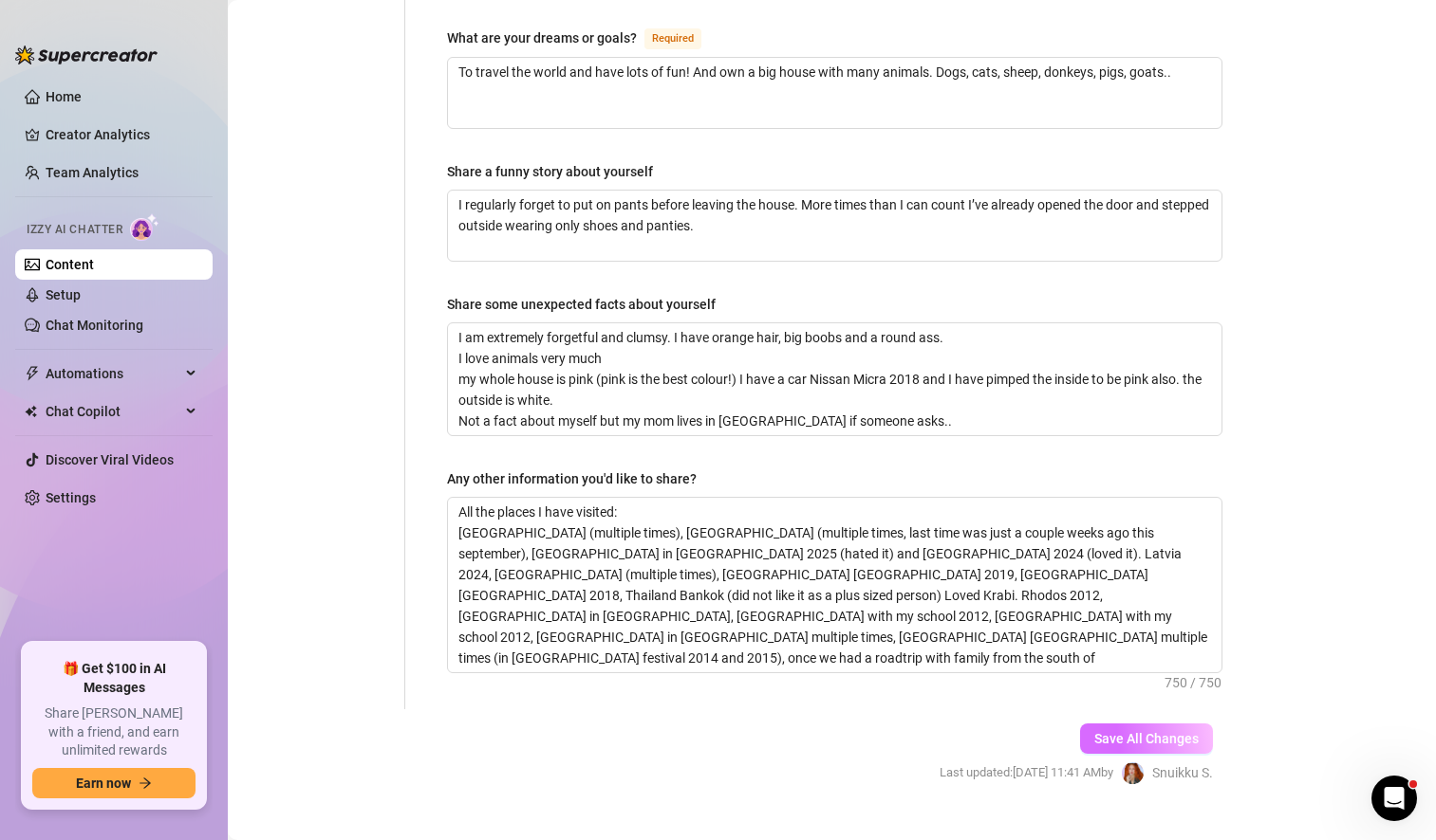
click at [1106, 731] on span "Save All Changes" at bounding box center [1146, 739] width 104 height 15
